Goal: Check status

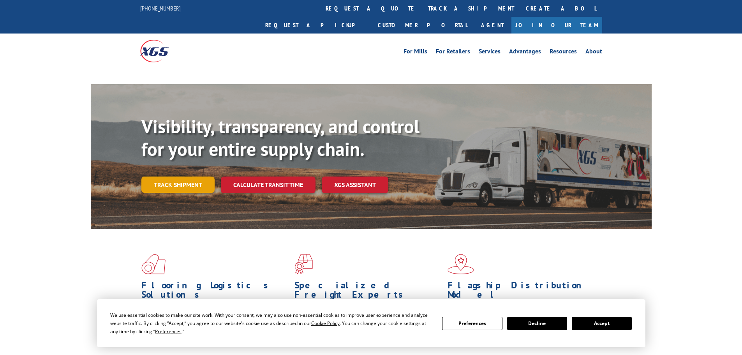
click at [193, 177] on link "Track shipment" at bounding box center [177, 185] width 73 height 16
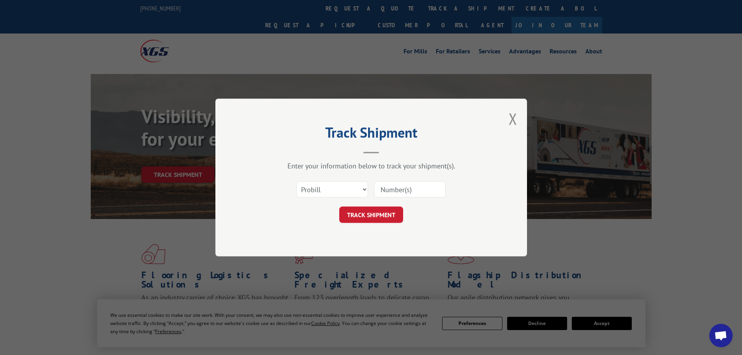
click at [325, 189] on select "Select category... Probill BOL PO" at bounding box center [333, 189] width 72 height 16
select select "po"
click at [297, 181] on select "Select category... Probill BOL PO" at bounding box center [333, 189] width 72 height 16
click at [391, 187] on input at bounding box center [410, 189] width 72 height 16
paste input "17516090"
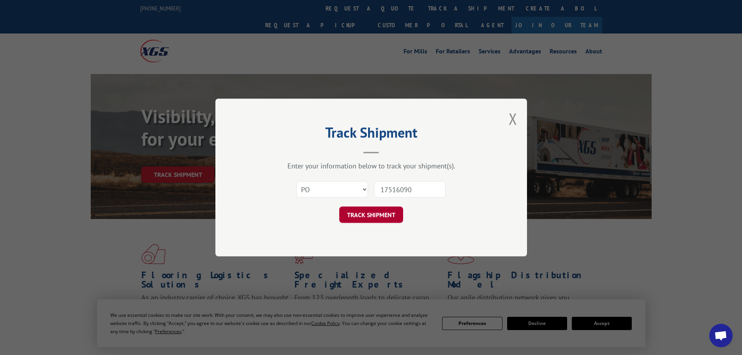
type input "17516090"
click at [385, 214] on button "TRACK SHIPMENT" at bounding box center [371, 215] width 64 height 16
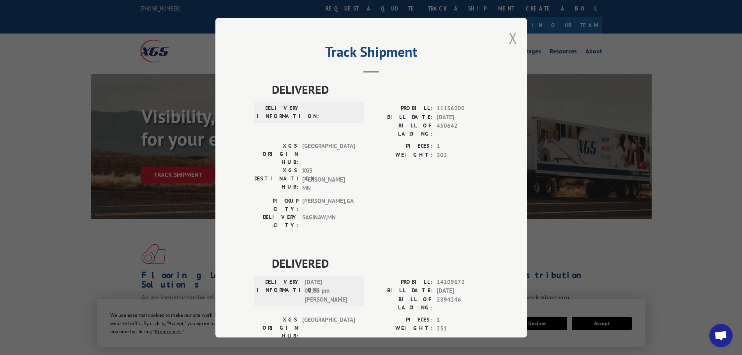
click at [509, 38] on button "Close modal" at bounding box center [513, 38] width 9 height 21
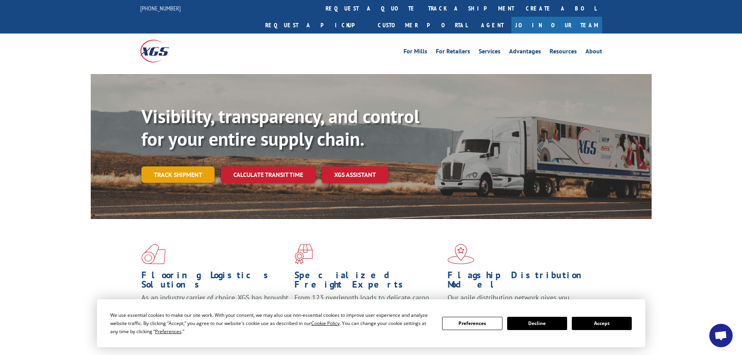
click at [184, 166] on link "Track shipment" at bounding box center [177, 174] width 73 height 16
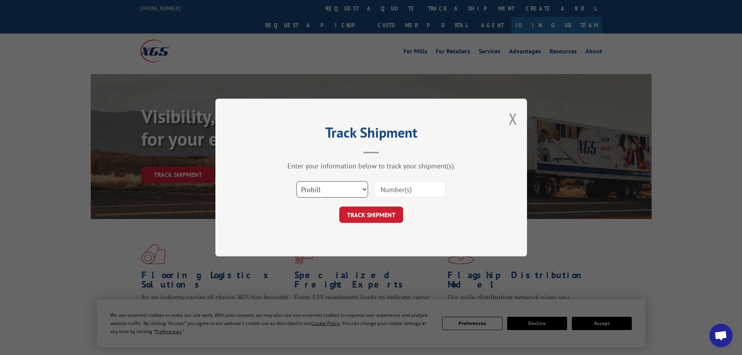
click at [336, 189] on select "Select category... Probill BOL PO" at bounding box center [333, 189] width 72 height 16
select select "po"
click at [297, 181] on select "Select category... Probill BOL PO" at bounding box center [333, 189] width 72 height 16
click at [397, 191] on input at bounding box center [410, 189] width 72 height 16
paste input "17516147"
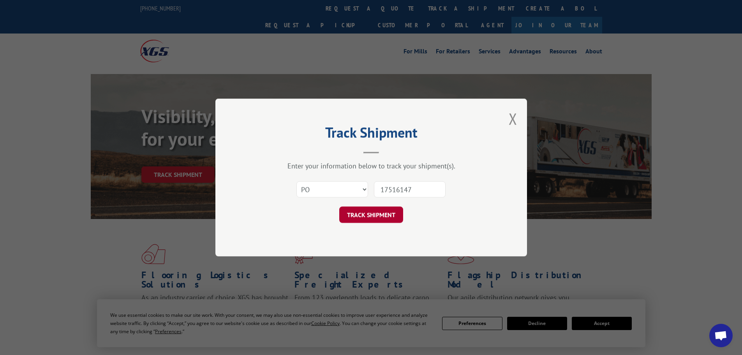
type input "17516147"
click at [394, 217] on button "TRACK SHIPMENT" at bounding box center [371, 215] width 64 height 16
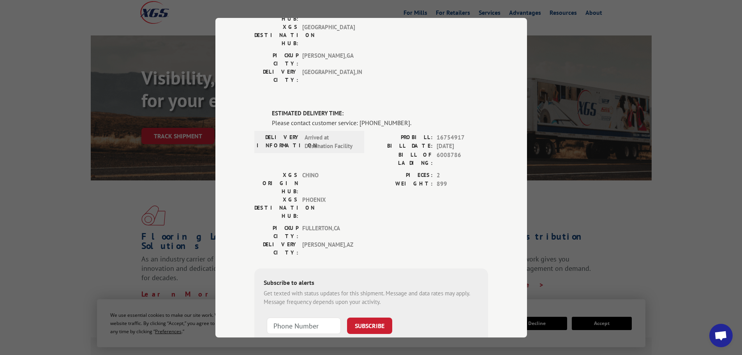
scroll to position [39, 0]
click at [572, 193] on div "Track Shipment DELIVERED DELIVERY INFORMATION: [DATE] 08:15 am [PERSON_NAME] PR…" at bounding box center [371, 177] width 742 height 355
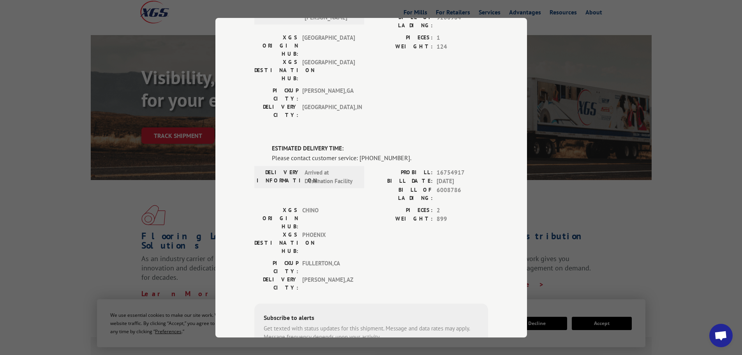
scroll to position [117, 0]
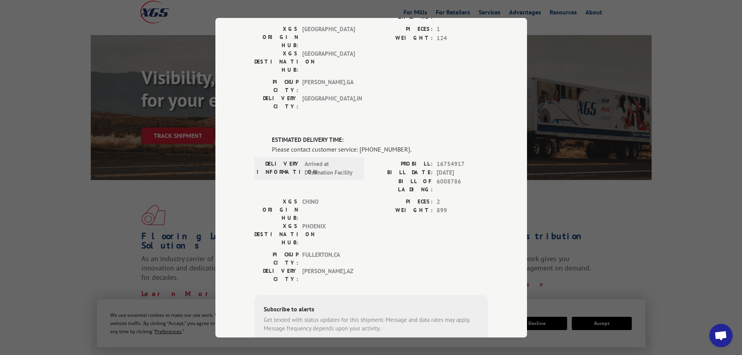
click at [437, 159] on span "16754917" at bounding box center [462, 163] width 51 height 9
click at [606, 214] on div "Track Shipment DELIVERED DELIVERY INFORMATION: [DATE] 08:15 am [PERSON_NAME] PR…" at bounding box center [371, 177] width 742 height 355
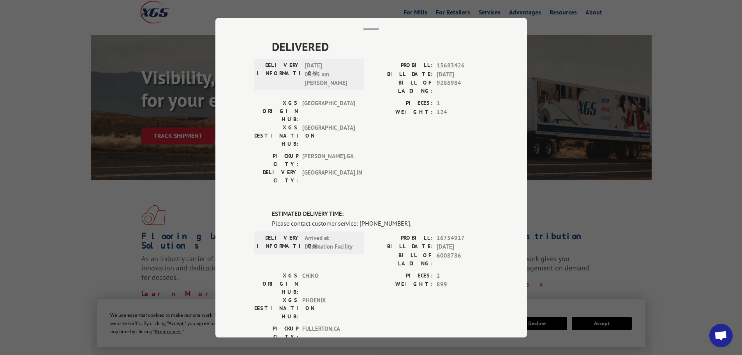
scroll to position [0, 0]
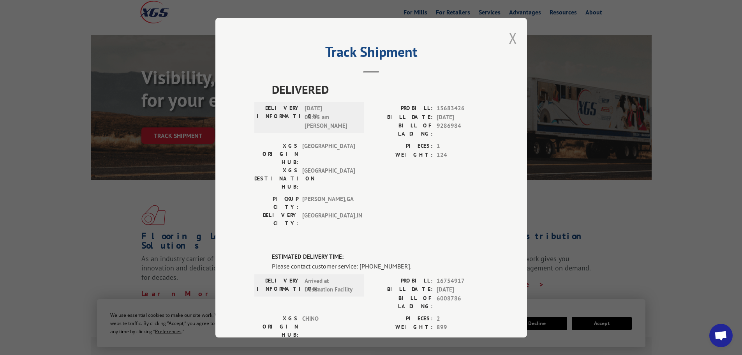
click at [510, 38] on button "Close modal" at bounding box center [513, 38] width 9 height 21
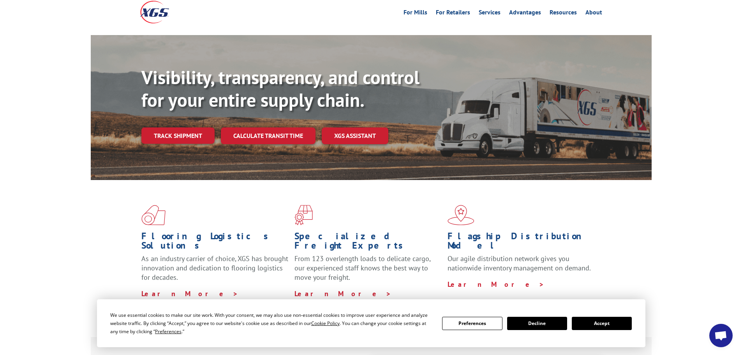
drag, startPoint x: 673, startPoint y: 180, endPoint x: 682, endPoint y: 193, distance: 14.6
click at [674, 181] on div "Flooring Logistics Solutions As an industry carrier of choice, XGS has brought …" at bounding box center [371, 258] width 742 height 157
click at [726, 334] on span "Open chat" at bounding box center [721, 336] width 13 height 11
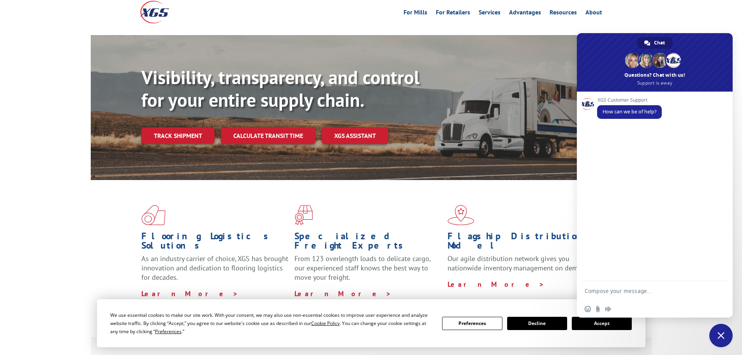
click at [591, 288] on textarea "Compose your message..." at bounding box center [647, 290] width 125 height 19
paste textarea "17516147"
type textarea "When will PO 17516147 be delivered to our store?"
click at [719, 286] on span "Send" at bounding box center [720, 284] width 6 height 6
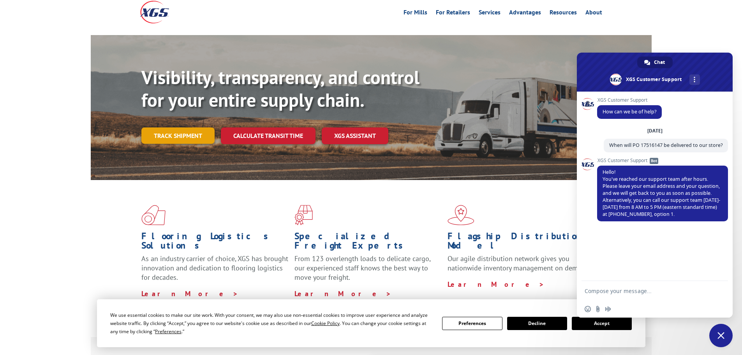
click at [191, 127] on link "Track shipment" at bounding box center [177, 135] width 73 height 16
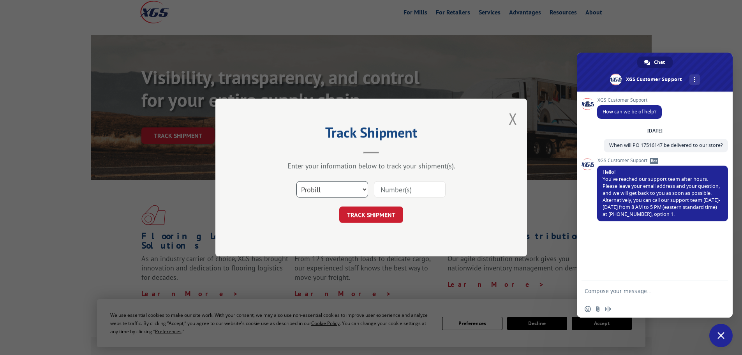
click at [350, 192] on select "Select category... Probill BOL PO" at bounding box center [333, 189] width 72 height 16
select select "po"
click at [297, 181] on select "Select category... Probill BOL PO" at bounding box center [333, 189] width 72 height 16
click at [397, 191] on input at bounding box center [410, 189] width 72 height 16
paste input "17516147"
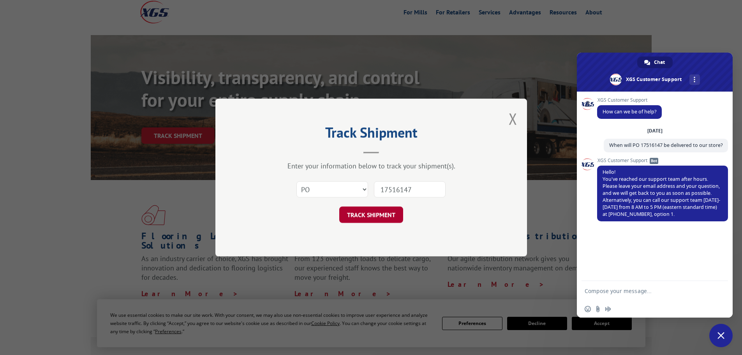
type input "17516147"
click at [384, 217] on button "TRACK SHIPMENT" at bounding box center [371, 215] width 64 height 16
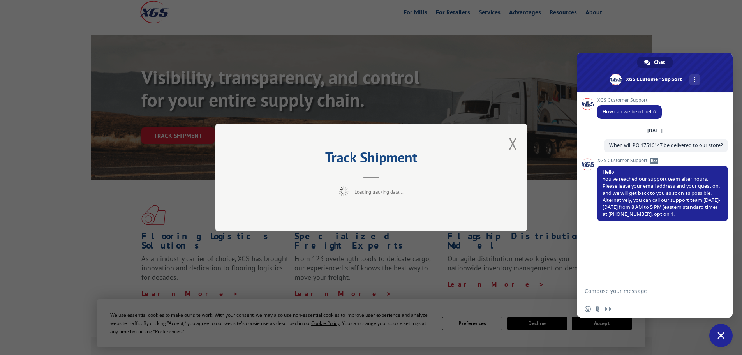
click at [722, 338] on span "Close chat" at bounding box center [721, 335] width 7 height 7
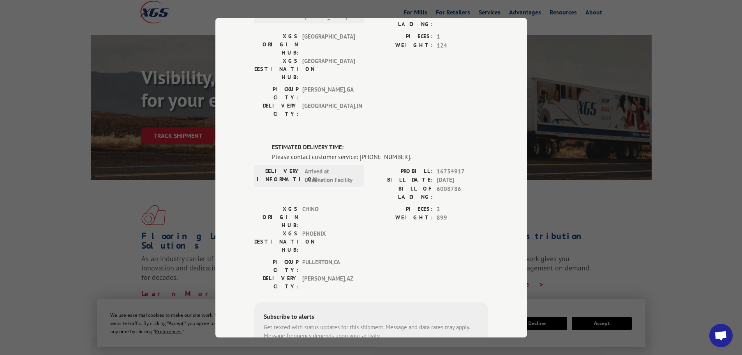
scroll to position [117, 0]
